Goal: Obtain resource: Obtain resource

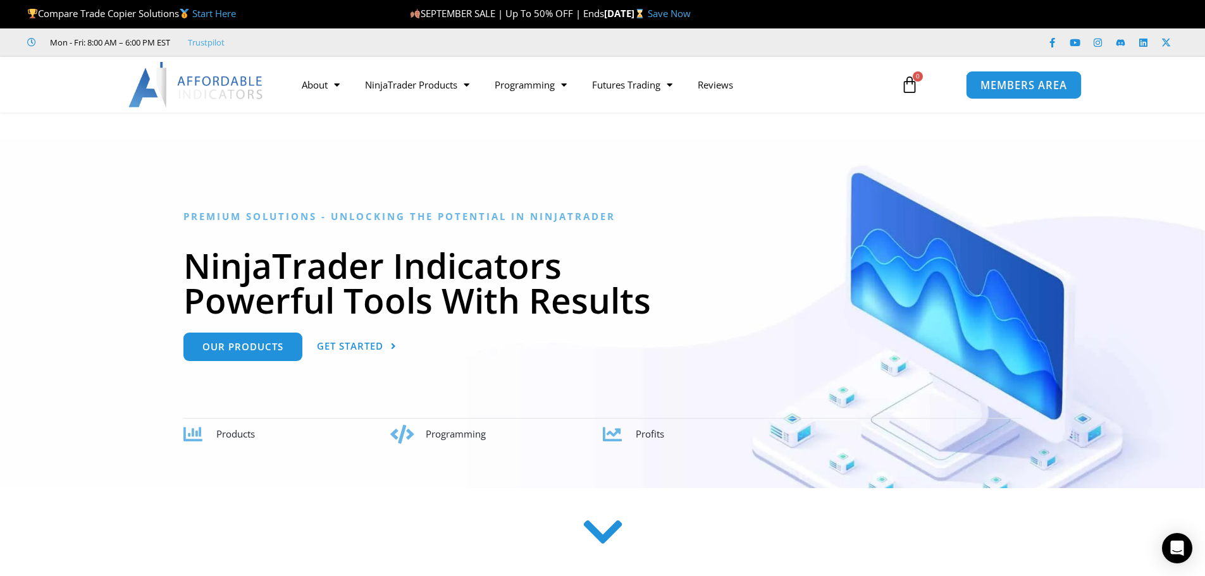
click at [1022, 86] on span "MEMBERS AREA" at bounding box center [1024, 85] width 87 height 11
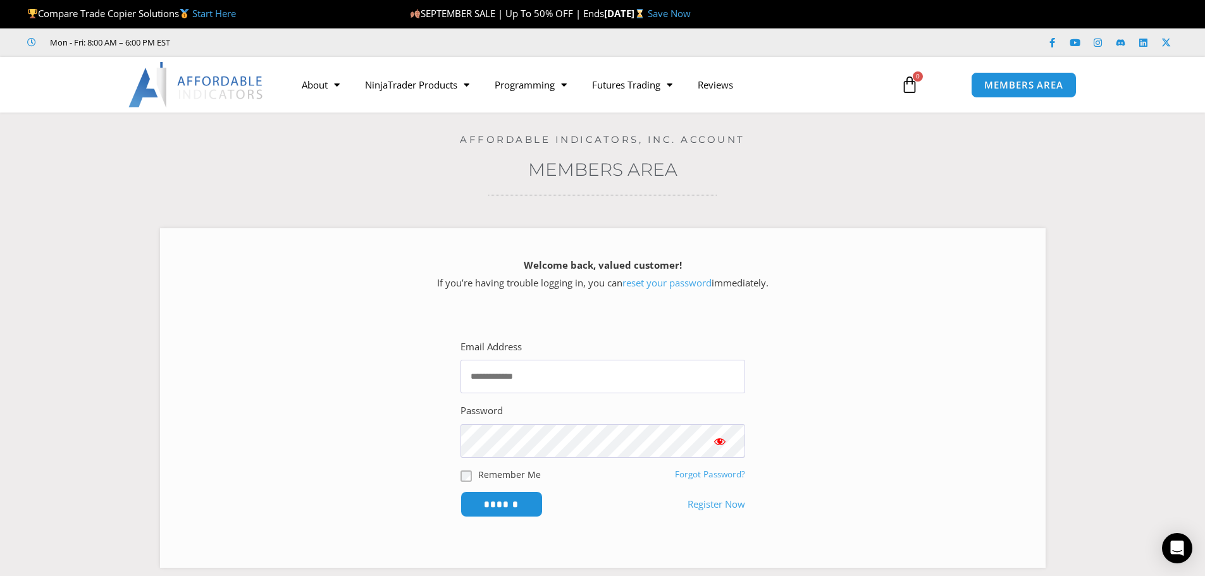
type input "**********"
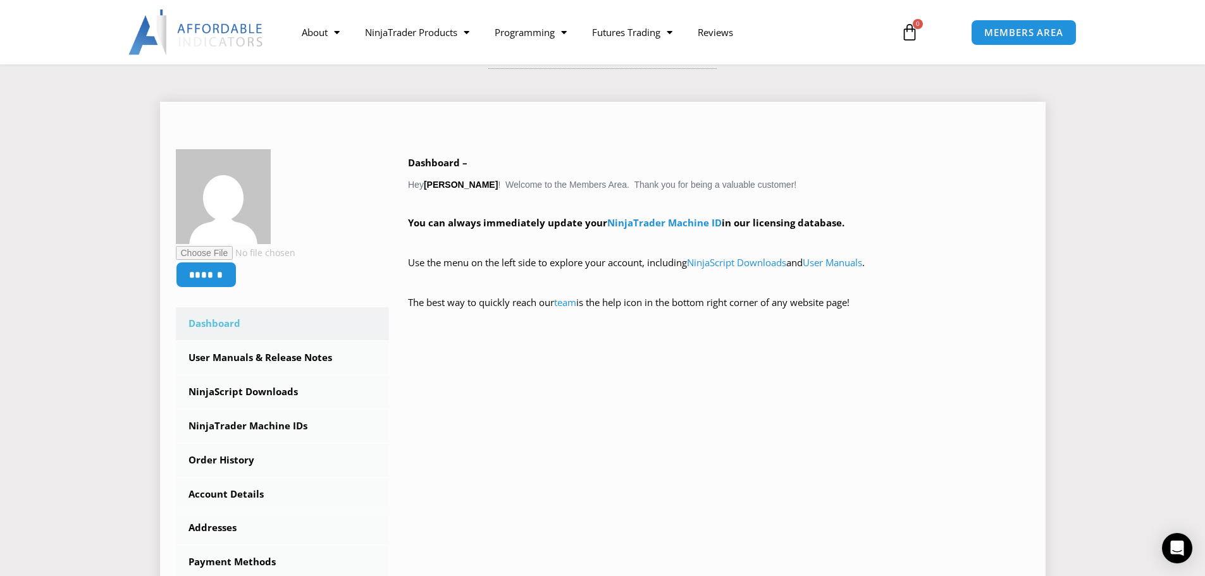
scroll to position [190, 0]
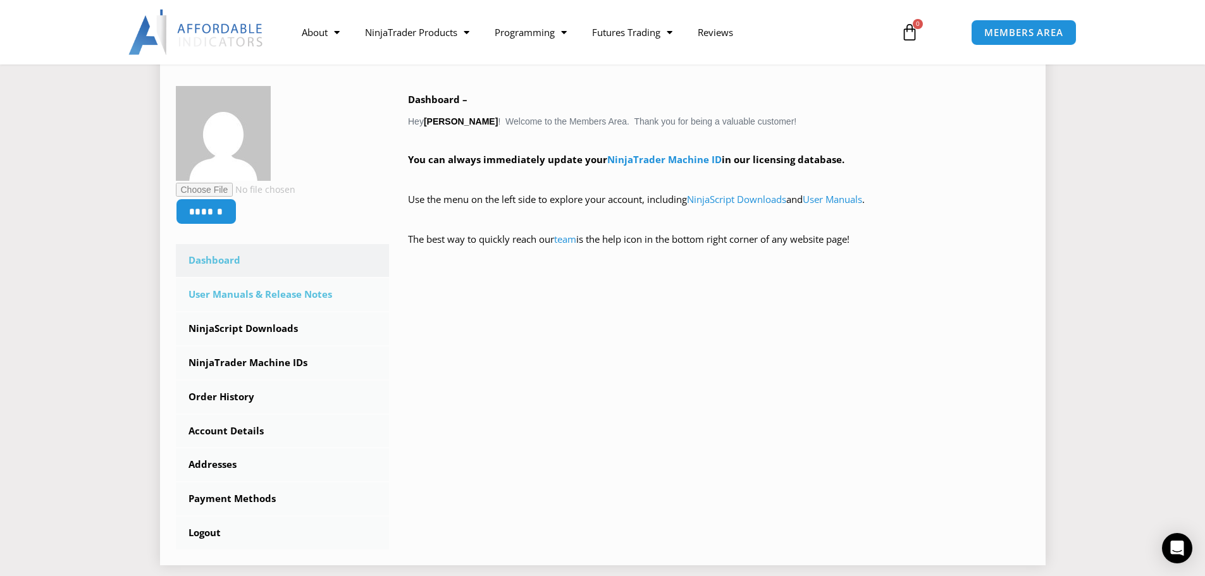
click at [286, 297] on link "User Manuals & Release Notes" at bounding box center [283, 294] width 214 height 33
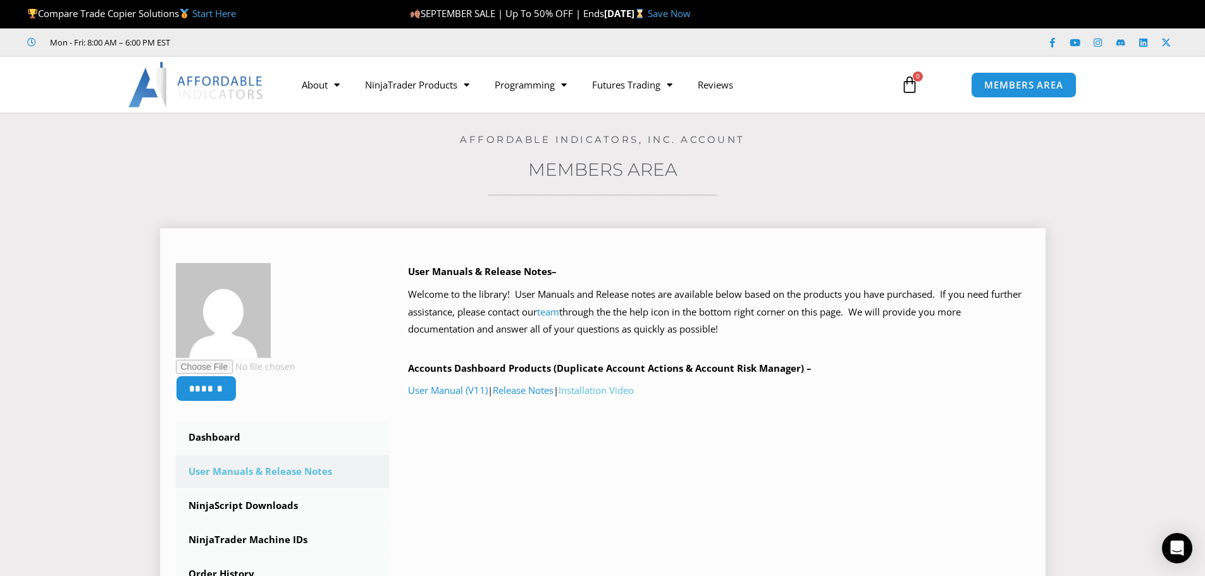
click at [595, 390] on link "Installation Video" at bounding box center [596, 390] width 75 height 13
click at [450, 393] on link "User Manual (V11)" at bounding box center [448, 390] width 80 height 13
